Goal: Task Accomplishment & Management: Use online tool/utility

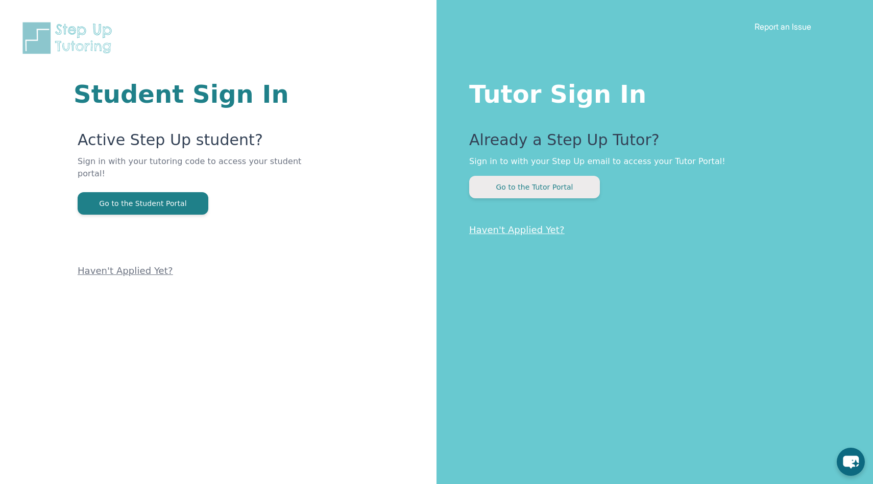
click at [544, 189] on button "Go to the Tutor Portal" at bounding box center [534, 187] width 131 height 22
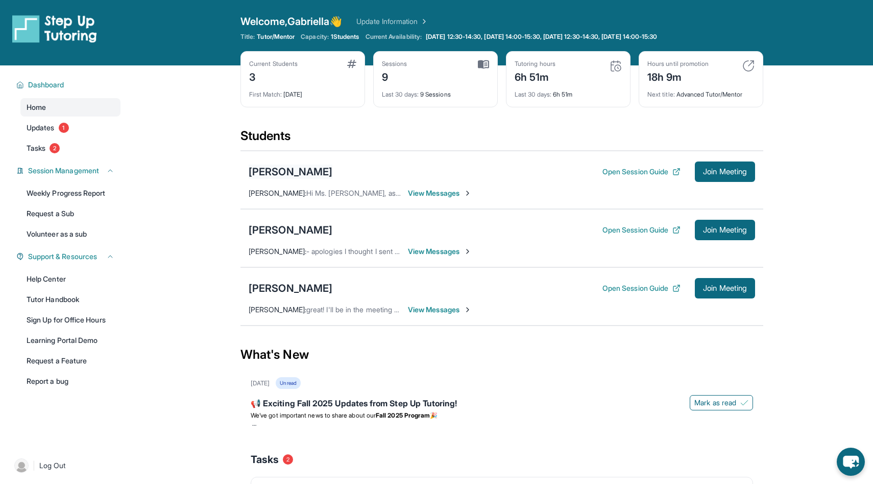
click at [282, 172] on div "[PERSON_NAME]" at bounding box center [291, 171] width 84 height 14
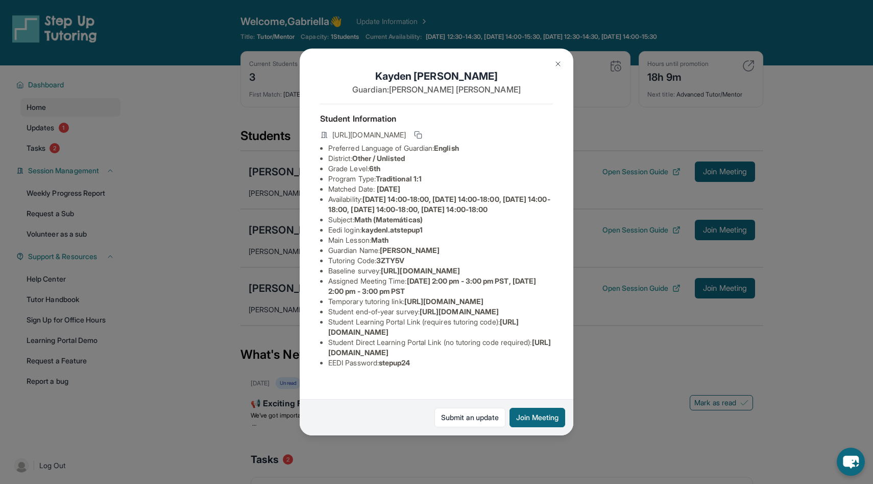
scroll to position [83, 0]
click at [460, 414] on link "Submit an update" at bounding box center [470, 417] width 71 height 19
click at [560, 60] on img at bounding box center [558, 64] width 8 height 8
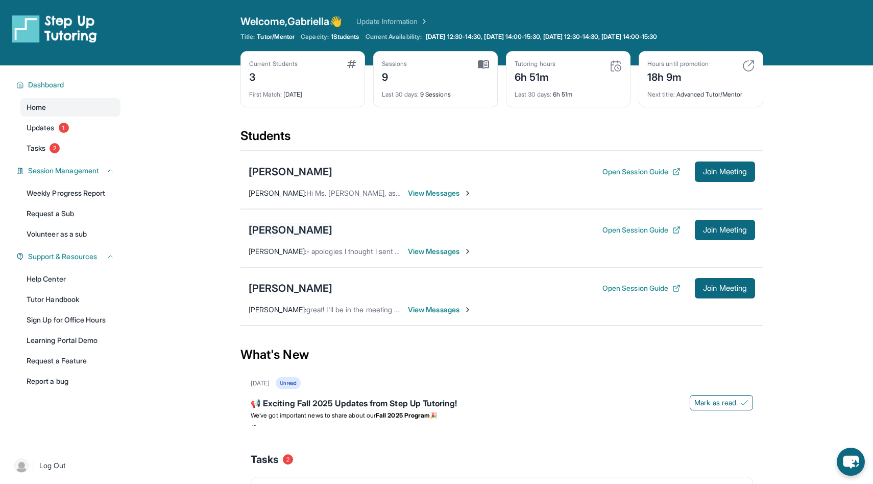
click at [274, 232] on div "[PERSON_NAME]" at bounding box center [291, 230] width 84 height 14
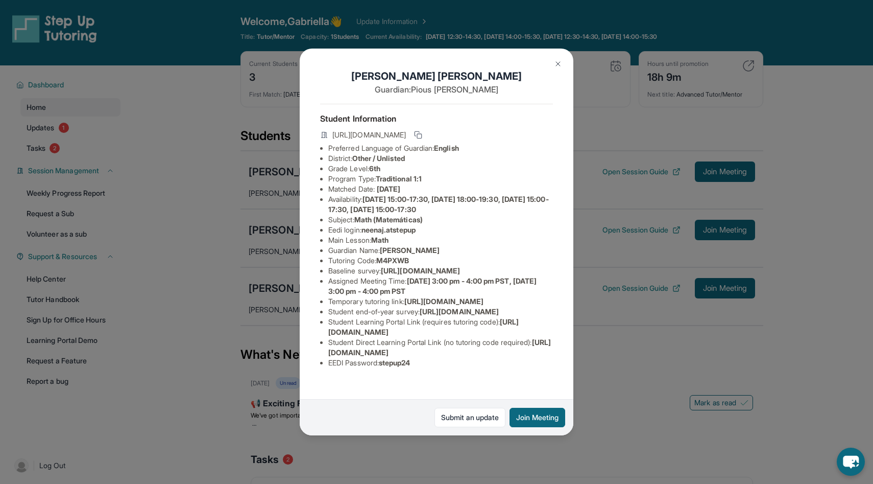
scroll to position [73, 0]
click at [560, 59] on button at bounding box center [558, 64] width 20 height 20
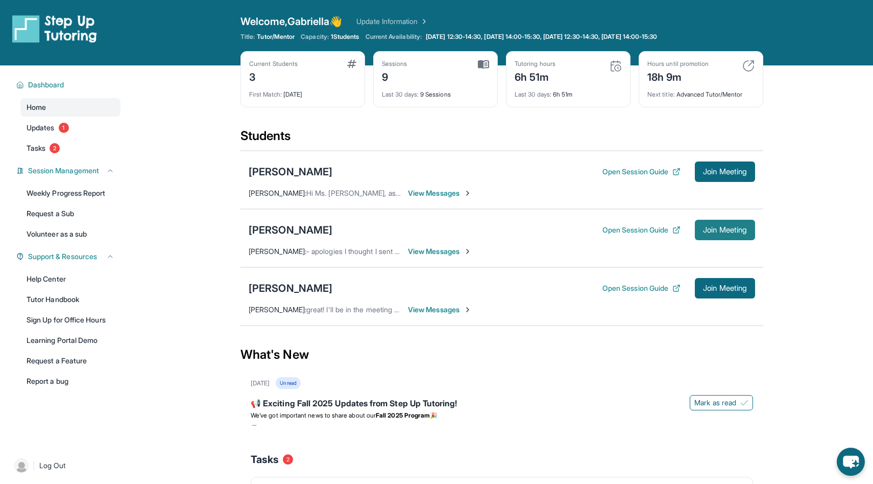
click at [707, 228] on span "Join Meeting" at bounding box center [725, 230] width 44 height 6
